Goal: Information Seeking & Learning: Learn about a topic

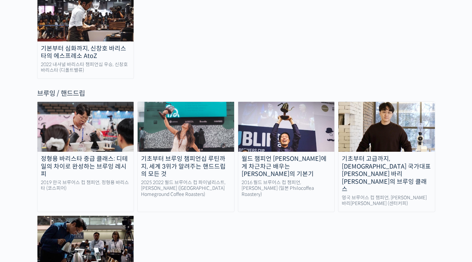
scroll to position [1079, 0]
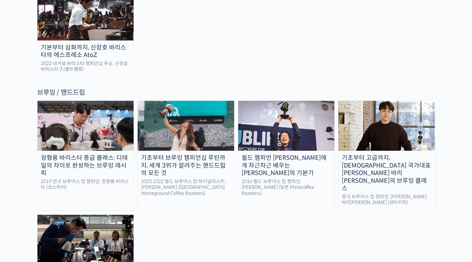
click at [98, 179] on div "2019 한국 브루어스 컵 챔피언, 정형용 바리스타 (코스피어)" at bounding box center [85, 185] width 96 height 12
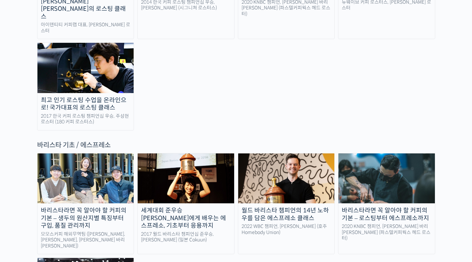
scroll to position [809, 0]
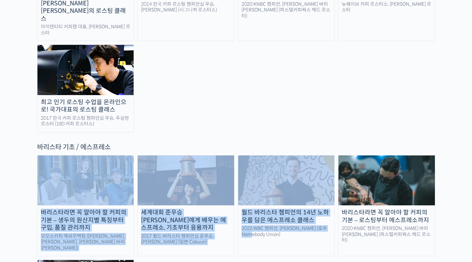
drag, startPoint x: 243, startPoint y: 245, endPoint x: 61, endPoint y: 124, distance: 218.8
click at [60, 155] on div "바리스타라면 꼭 알아야 할 커피의 기본 – 생두의 원산지별 특징부터 구입, 품질 관리까지 모모스커피 해외무역팀 (전주연, 추경하, 김한중 바리…" at bounding box center [236, 251] width 398 height 193
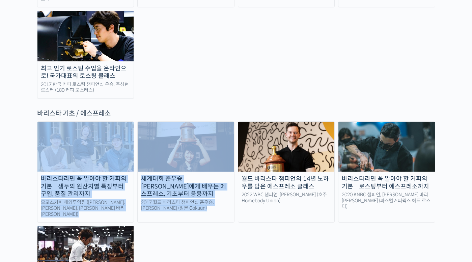
drag, startPoint x: 227, startPoint y: 222, endPoint x: 69, endPoint y: 113, distance: 191.3
click at [68, 121] on div "바리스타라면 꼭 알아야 할 커피의 기본 – 생두의 원산지별 특징부터 구입, 품질 관리까지 모모스커피 해외무역팀 (전주연, 추경하, 김한중 바리…" at bounding box center [236, 217] width 398 height 193
click at [178, 189] on div "바리스타라면 꼭 알아야 할 커피의 기본 – 생두의 원산지별 특징부터 구입, 품질 관리까지 모모스커피 해외무역팀 (전주연, 추경하, 김한중 바리…" at bounding box center [236, 217] width 398 height 193
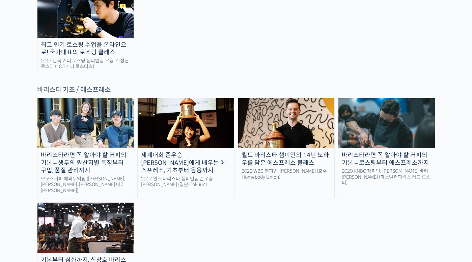
scroll to position [877, 0]
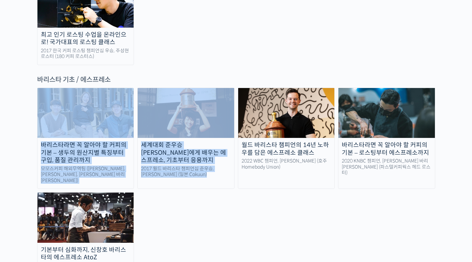
drag, startPoint x: 224, startPoint y: 210, endPoint x: 42, endPoint y: 77, distance: 225.7
click at [42, 88] on div "바리스타라면 꼭 알아야 할 커피의 기본 – 생두의 원산지별 특징부터 구입, 품질 관리까지 모모스커피 해외무역팀 (전주연, 추경하, 김한중 바리…" at bounding box center [236, 184] width 398 height 193
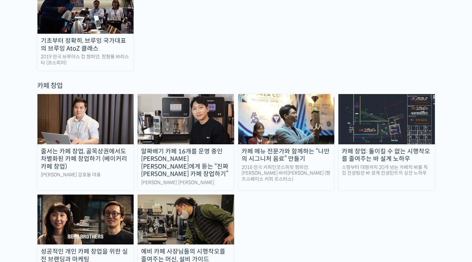
scroll to position [1315, 0]
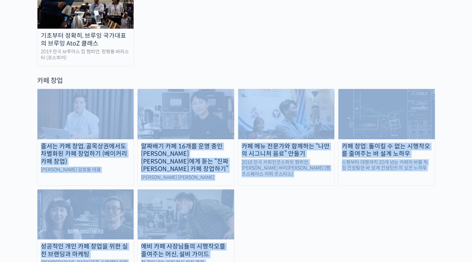
drag, startPoint x: 304, startPoint y: 199, endPoint x: 9, endPoint y: 65, distance: 324.8
click at [319, 158] on div "줄서는 카페 창업, 골목상권에서도 차별화된 카페 창업하기 (베이커리 카페 창업) 라라브레드 강호동 대표 알짜배기 카페 16개를 운영 중인 안태…" at bounding box center [236, 186] width 398 height 194
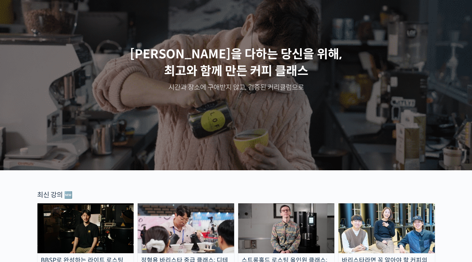
scroll to position [0, 0]
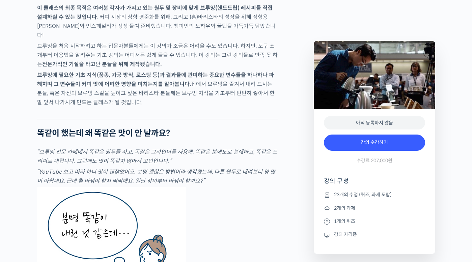
scroll to position [1079, 0]
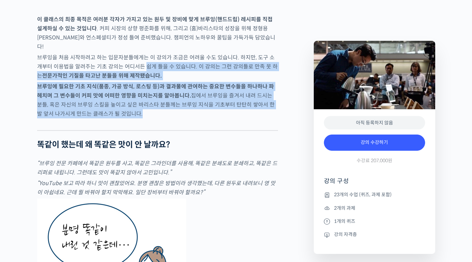
drag, startPoint x: 141, startPoint y: 83, endPoint x: 230, endPoint y: 154, distance: 114.2
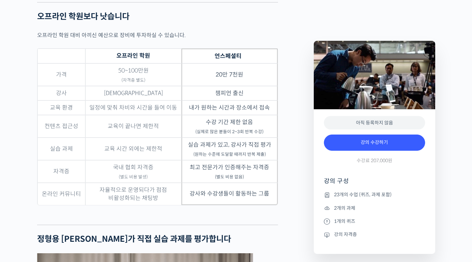
scroll to position [2124, 0]
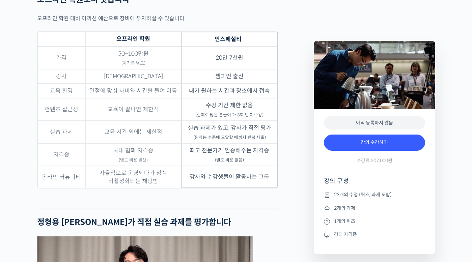
click at [273, 166] on td "최고 전문가가 인증해주는 자격증 (별도 비용 없음)" at bounding box center [229, 154] width 96 height 23
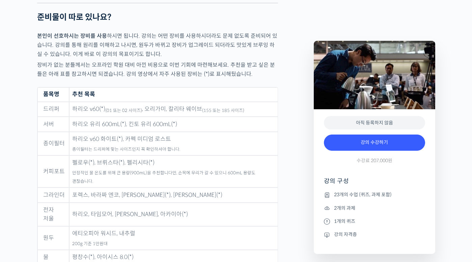
scroll to position [3203, 0]
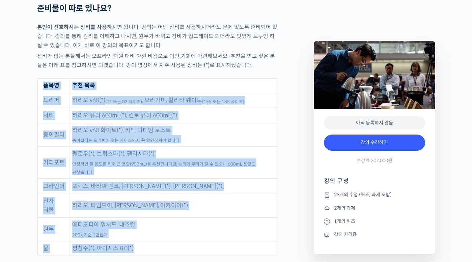
drag, startPoint x: 160, startPoint y: 227, endPoint x: 33, endPoint y: 97, distance: 181.2
click at [38, 93] on td "드리퍼" at bounding box center [53, 100] width 32 height 15
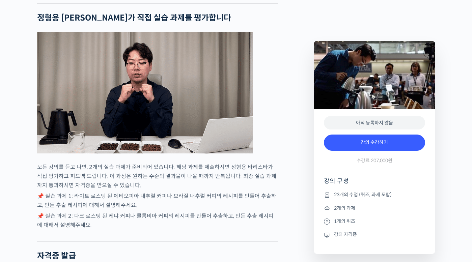
scroll to position [2326, 0]
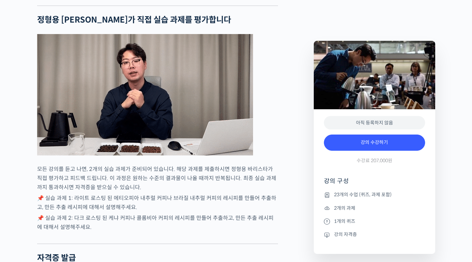
click at [242, 186] on p "모든 강의를 듣고 나면, 2개의 실습 과제가 준비되어 있습니다. 해당 과제를 제출하시면 정형용 바리스타가 직접 평가하고 피드백 드립니다. 이 …" at bounding box center [157, 178] width 241 height 27
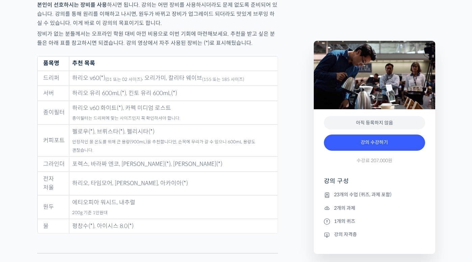
scroll to position [3237, 0]
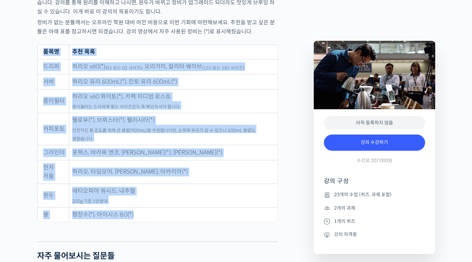
drag, startPoint x: 184, startPoint y: 190, endPoint x: 58, endPoint y: 67, distance: 175.7
click at [45, 52] on table "품목명 추천 목록 드리퍼 하리오 v60(*) (01 또는 02 사이즈) , 오리가미, 칼리타 웨이브 (155 또는 185 사이즈) 서버 하리오…" at bounding box center [157, 134] width 241 height 178
click at [184, 184] on td "에티오피아 워시드, 내추럴 200g 기준 1만원대" at bounding box center [173, 196] width 208 height 24
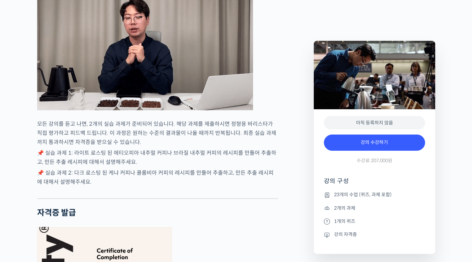
scroll to position [2359, 0]
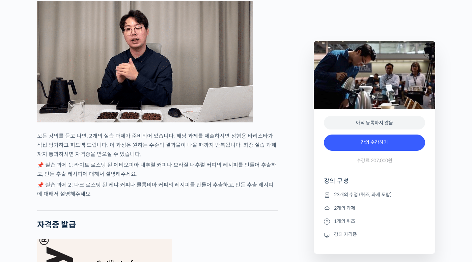
click at [174, 194] on p "📌 실습 과제 2: 다크 로스팅 된 케냐 커피나 콜롬비아 커피의 레시피를 만들어 추출하고, 만든 추출 레시피에 대해서 설명해주세요." at bounding box center [157, 189] width 241 height 18
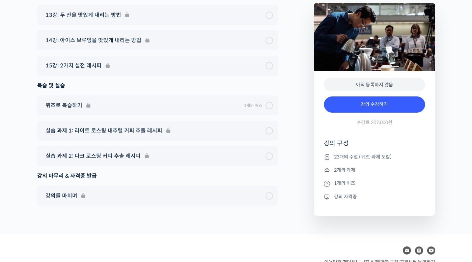
scroll to position [4180, 0]
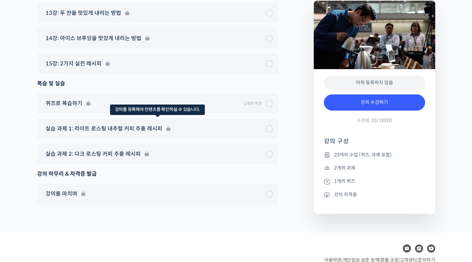
click at [215, 119] on div "실습 과제 1: 라이트 로스팅 내추럴 커피 추출 레시피" at bounding box center [157, 129] width 241 height 20
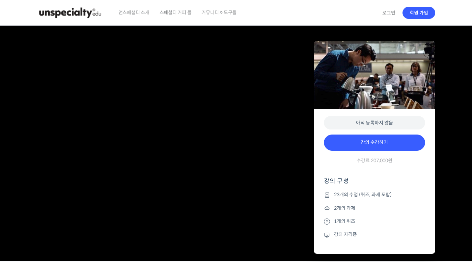
scroll to position [1183, 0]
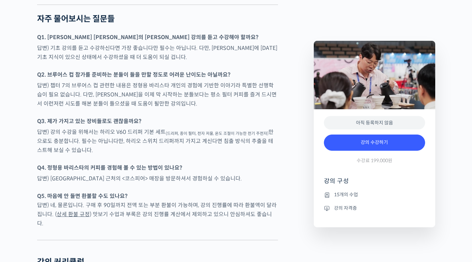
scroll to position [1753, 0]
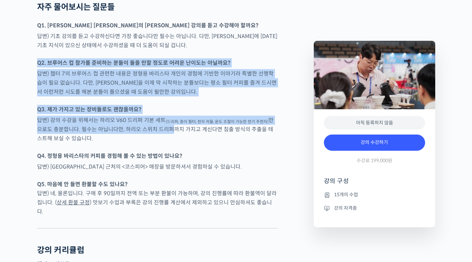
drag, startPoint x: 144, startPoint y: 72, endPoint x: 165, endPoint y: 149, distance: 80.4
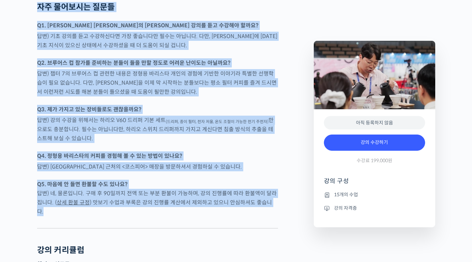
drag, startPoint x: 273, startPoint y: 221, endPoint x: 38, endPoint y: 25, distance: 306.4
click at [215, 151] on div at bounding box center [157, 148] width 241 height 7
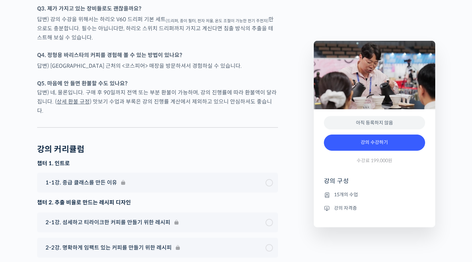
scroll to position [1854, 0]
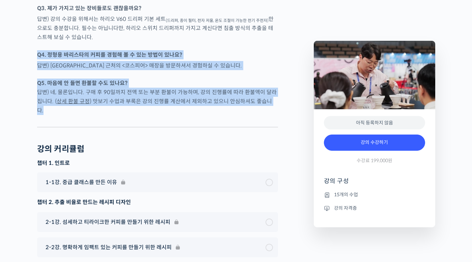
drag, startPoint x: 110, startPoint y: 125, endPoint x: 30, endPoint y: 65, distance: 100.1
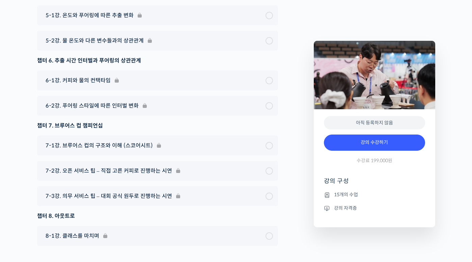
scroll to position [2347, 0]
